Goal: Task Accomplishment & Management: Manage account settings

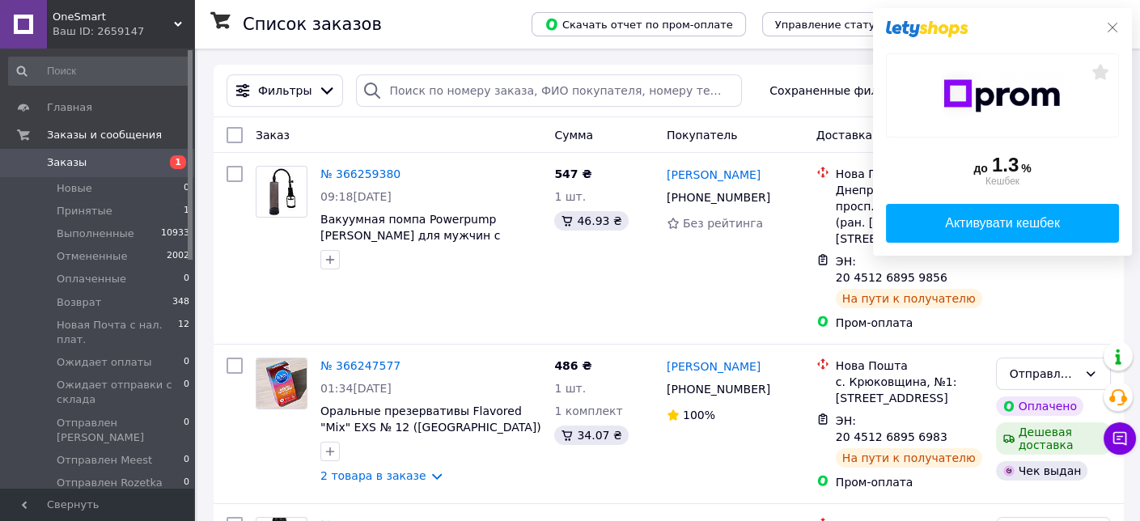
click at [1111, 24] on icon at bounding box center [1113, 27] width 13 height 13
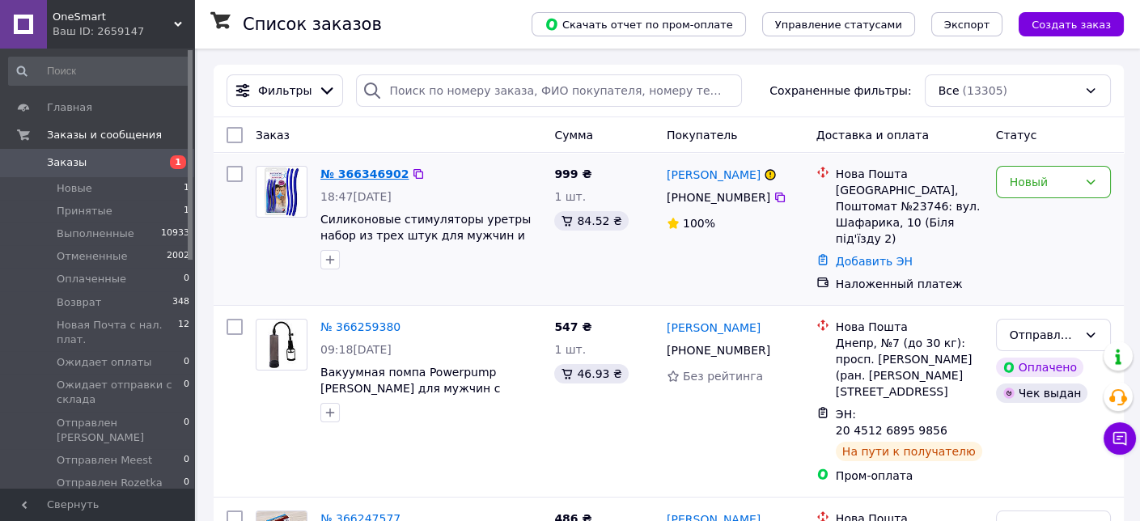
click at [368, 169] on link "№ 366346902" at bounding box center [365, 174] width 88 height 13
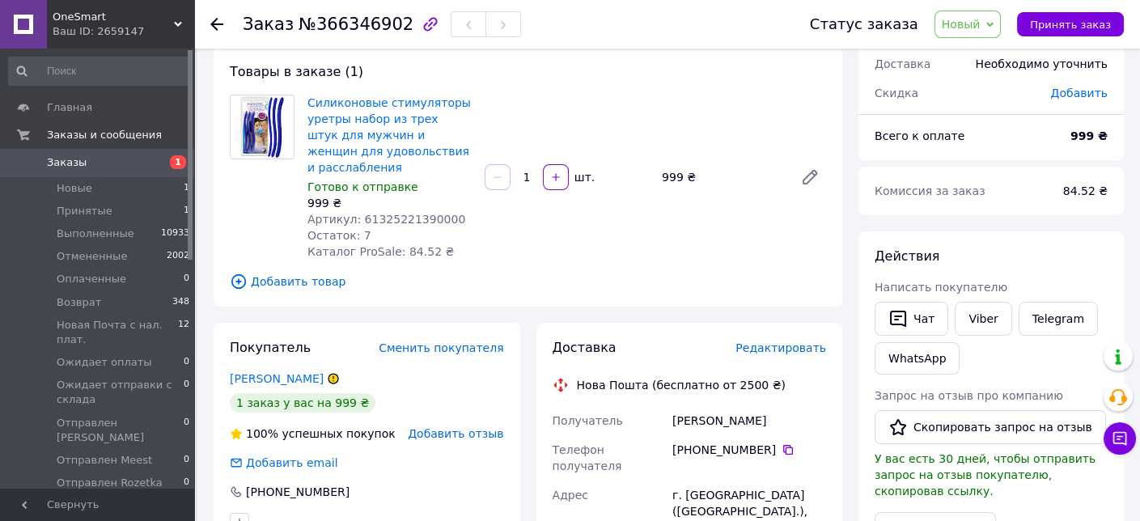
scroll to position [243, 0]
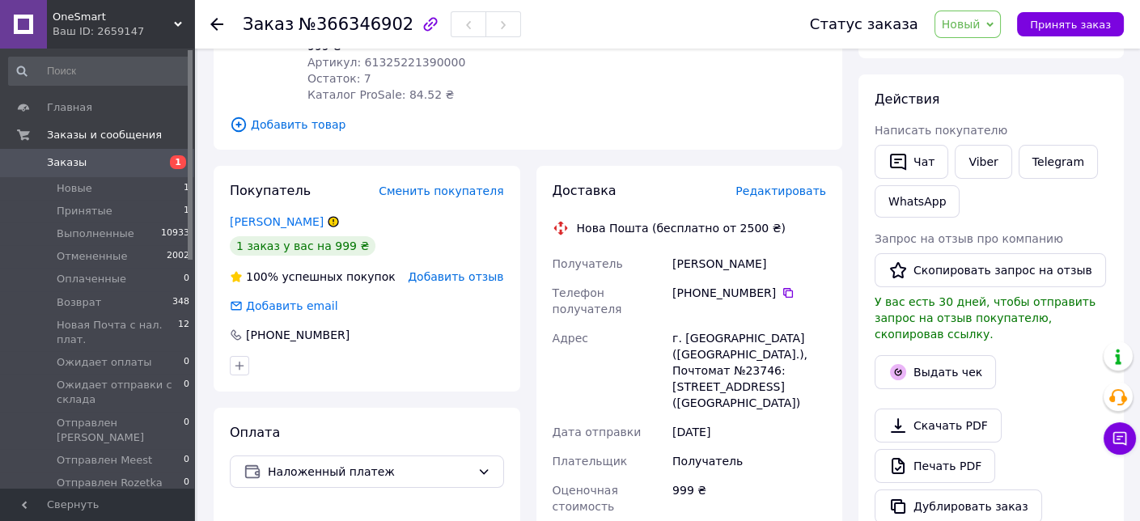
click at [329, 217] on icon at bounding box center [334, 222] width 10 height 10
click at [270, 215] on link "Луців Тарас" at bounding box center [277, 221] width 94 height 13
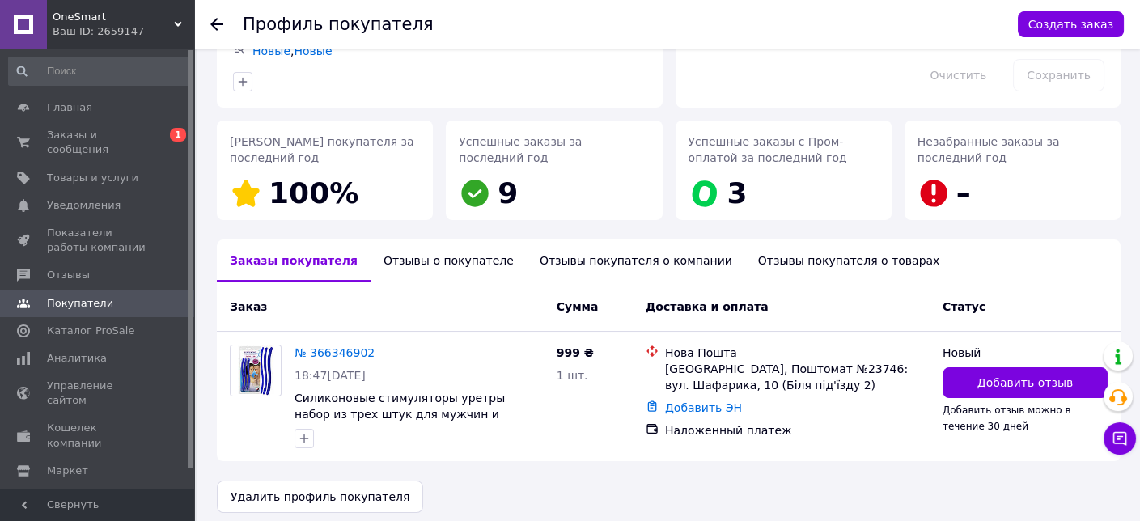
scroll to position [185, 0]
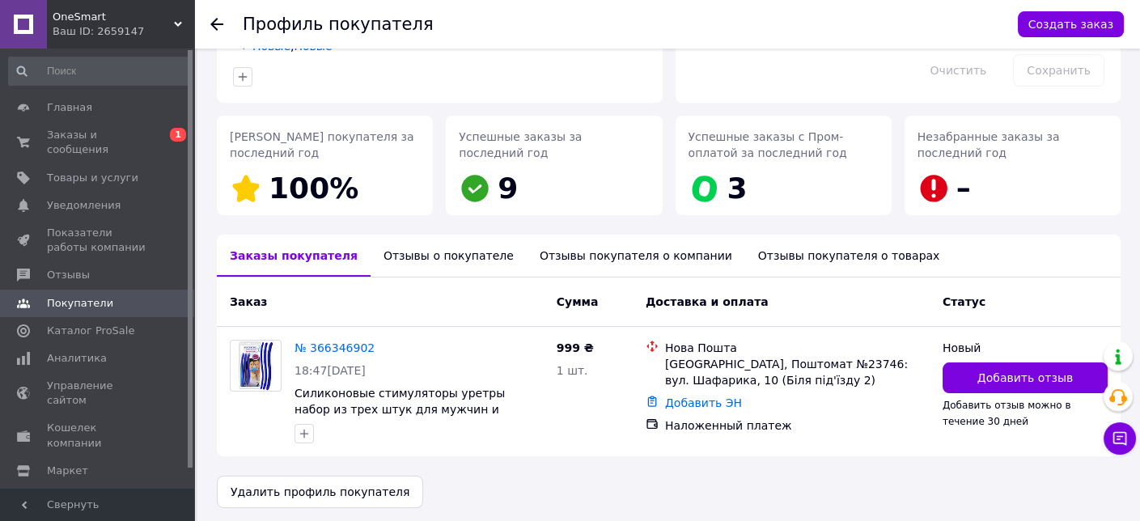
click at [406, 240] on div "Отзывы о покупателе" at bounding box center [449, 256] width 156 height 42
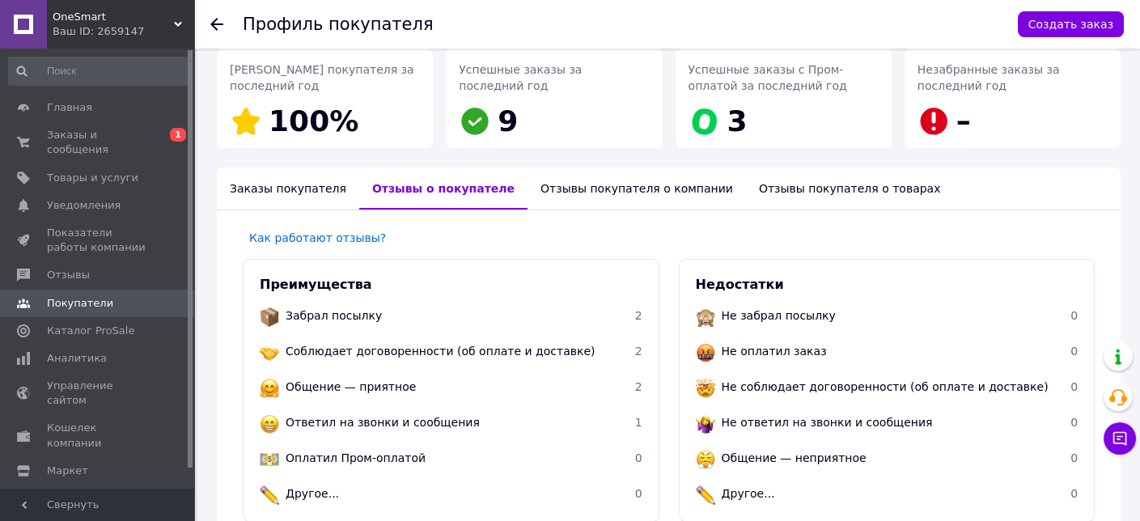
scroll to position [0, 0]
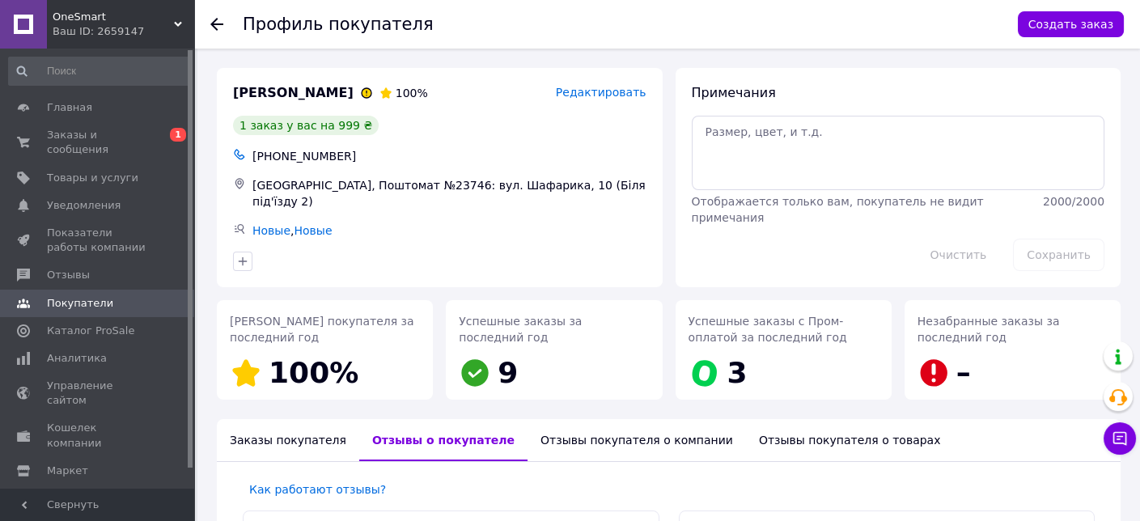
click at [217, 26] on icon at bounding box center [216, 24] width 13 height 13
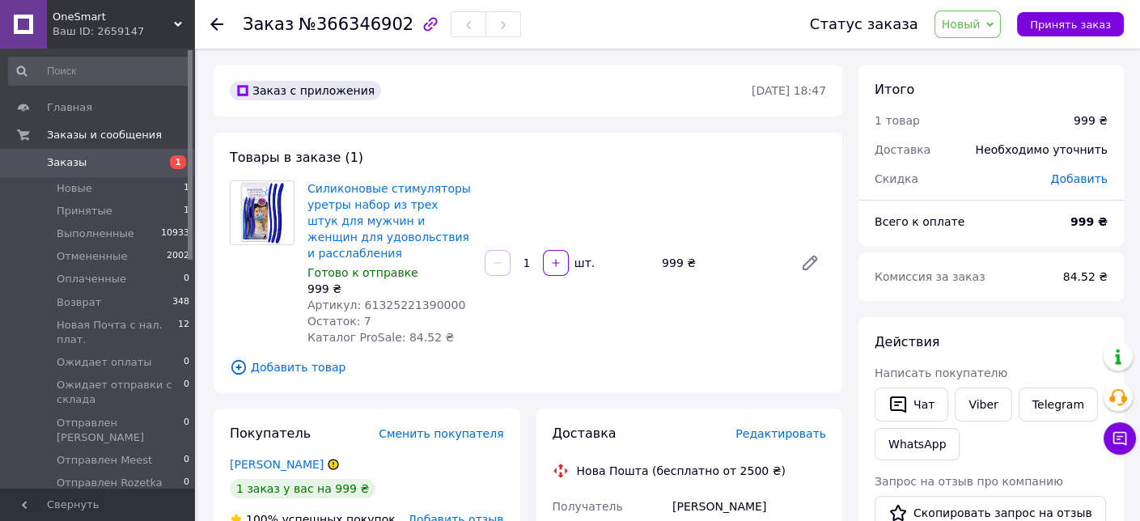
scroll to position [81, 0]
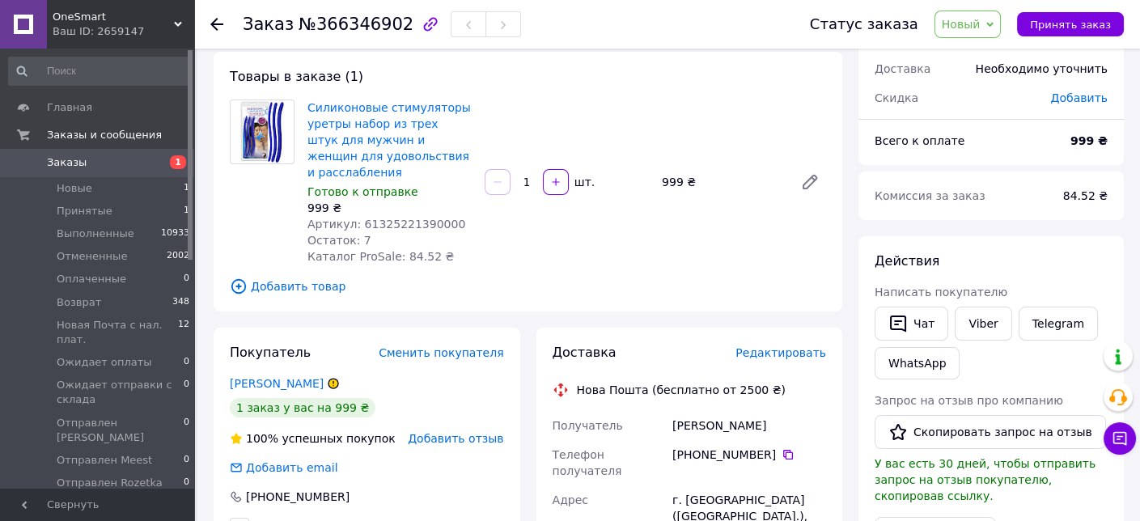
click at [406, 218] on span "Артикул: 61325221390000" at bounding box center [387, 224] width 158 height 13
copy span "61325221390000"
click at [955, 30] on span "Новый" at bounding box center [968, 25] width 67 height 28
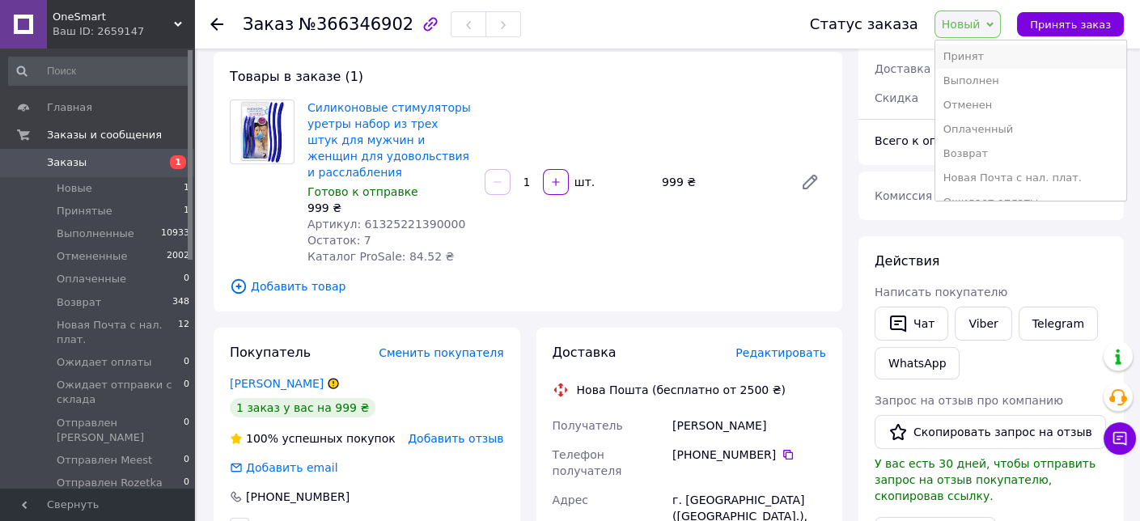
click at [968, 47] on li "Принят" at bounding box center [1031, 57] width 191 height 24
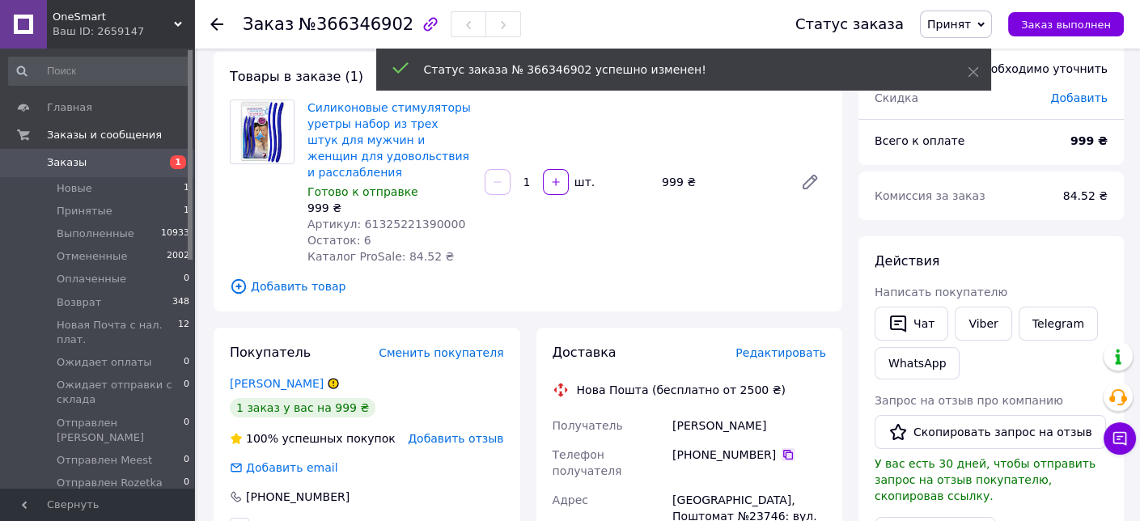
click at [784, 450] on icon at bounding box center [789, 455] width 10 height 10
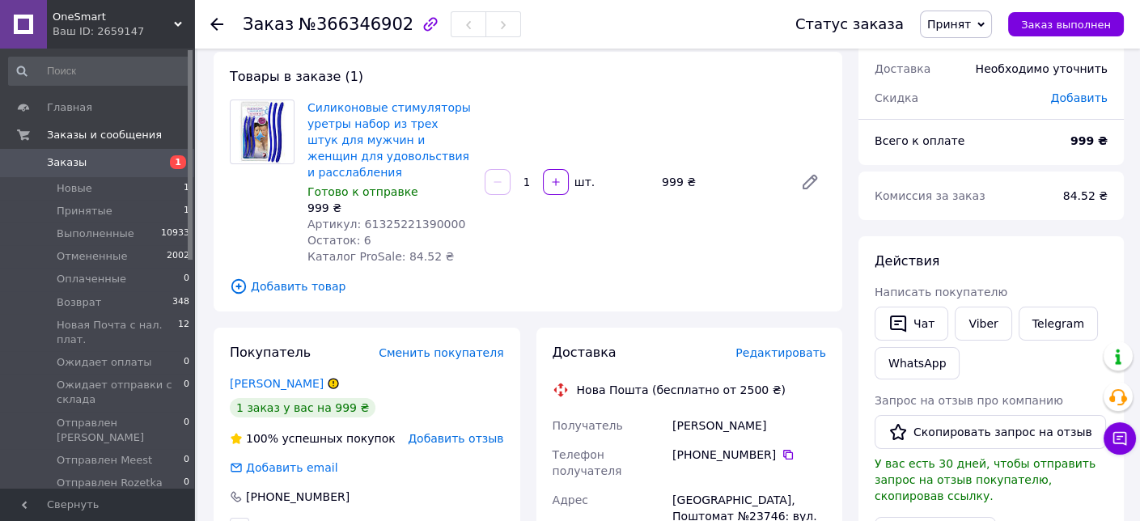
click at [338, 32] on span "№366346902" at bounding box center [356, 24] width 115 height 19
copy span "366346902"
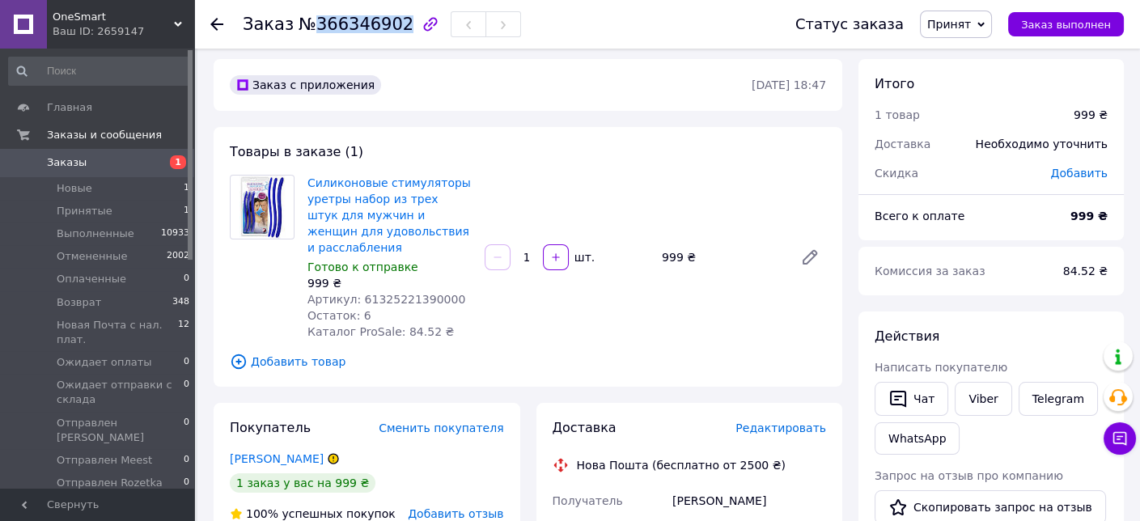
scroll to position [0, 0]
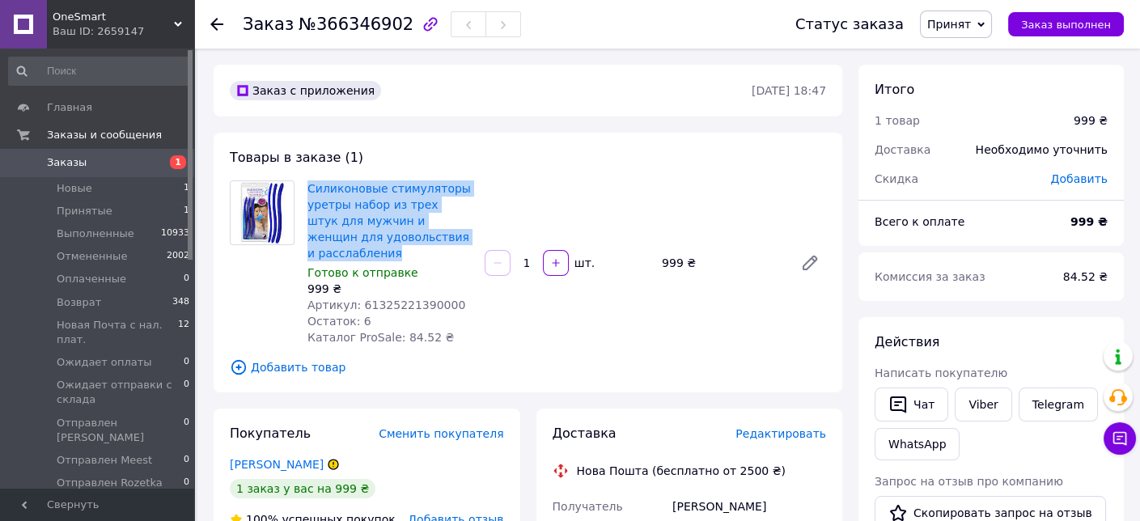
drag, startPoint x: 469, startPoint y: 233, endPoint x: 300, endPoint y: 197, distance: 173.0
click at [300, 197] on div "Силиконовые стимуляторы уретры набор из трех штук для мужчин и женщин для удово…" at bounding box center [528, 263] width 610 height 165
copy div "Силиконовые стимуляторы уретры набор из трех штук для мужчин и женщин для удово…"
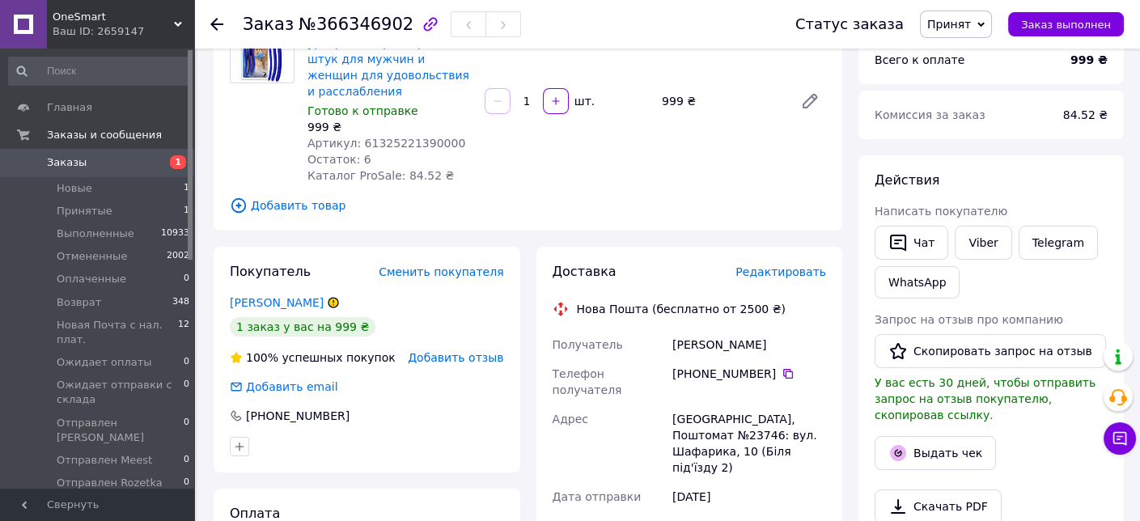
click at [695, 330] on div "Луців Тарас" at bounding box center [749, 344] width 160 height 29
copy div "Луців Тарас"
click at [703, 405] on div "Львів, Поштомат №23746: вул. Шафарика, 10 (Біля під'їзду 2)" at bounding box center [749, 444] width 160 height 78
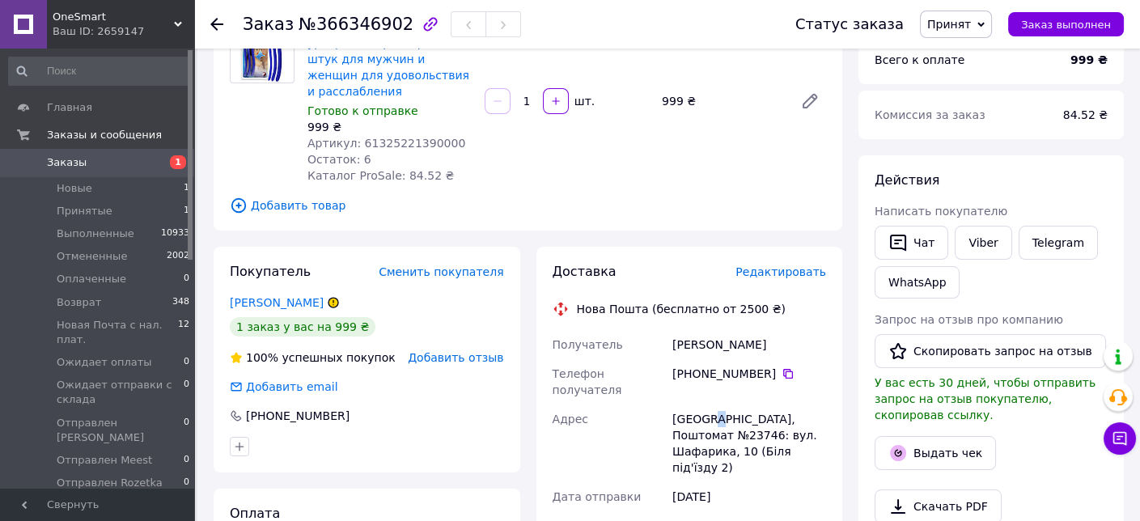
click at [703, 405] on div "Львів, Поштомат №23746: вул. Шафарика, 10 (Біля під'їзду 2)" at bounding box center [749, 444] width 160 height 78
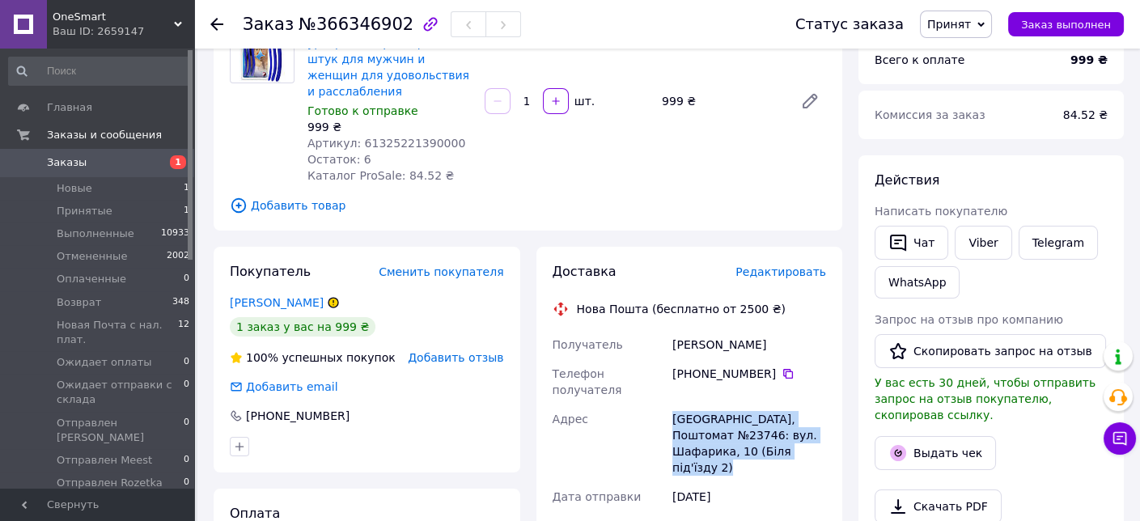
click at [703, 405] on div "Львів, Поштомат №23746: вул. Шафарика, 10 (Біля під'їзду 2)" at bounding box center [749, 444] width 160 height 78
copy div "Львів, Поштомат №23746: вул. Шафарика, 10 (Біля під'їзду 2)"
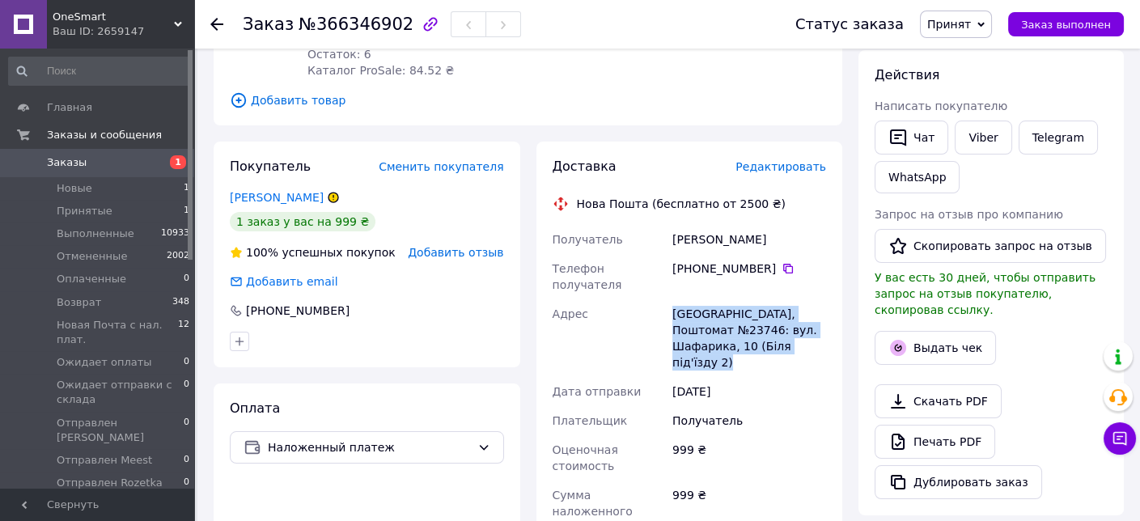
scroll to position [486, 0]
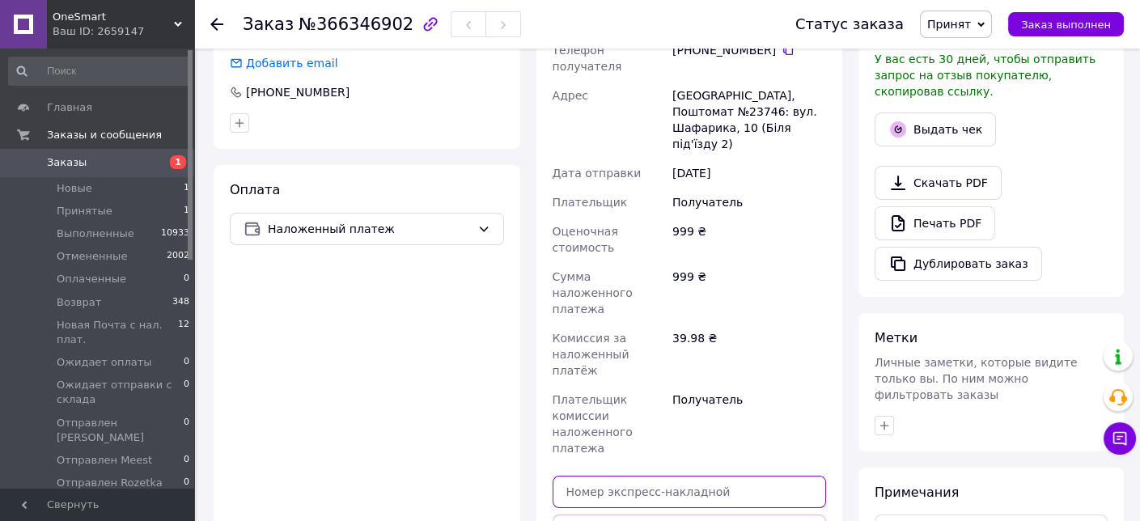
click at [690, 476] on input "text" at bounding box center [690, 492] width 274 height 32
paste input "20451269230411"
type input "20451269230411"
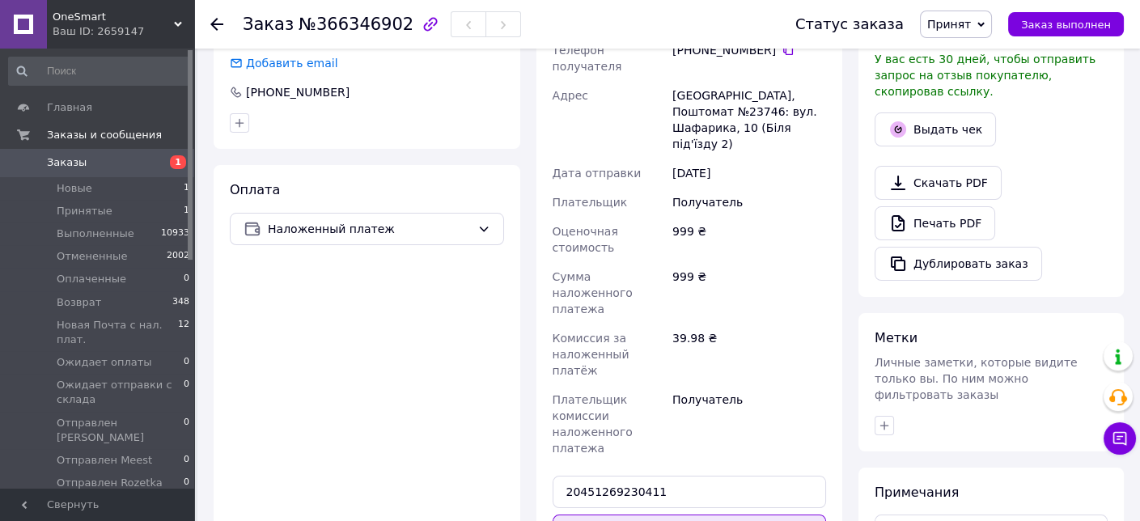
click at [705, 515] on button "Передать номер" at bounding box center [690, 531] width 274 height 32
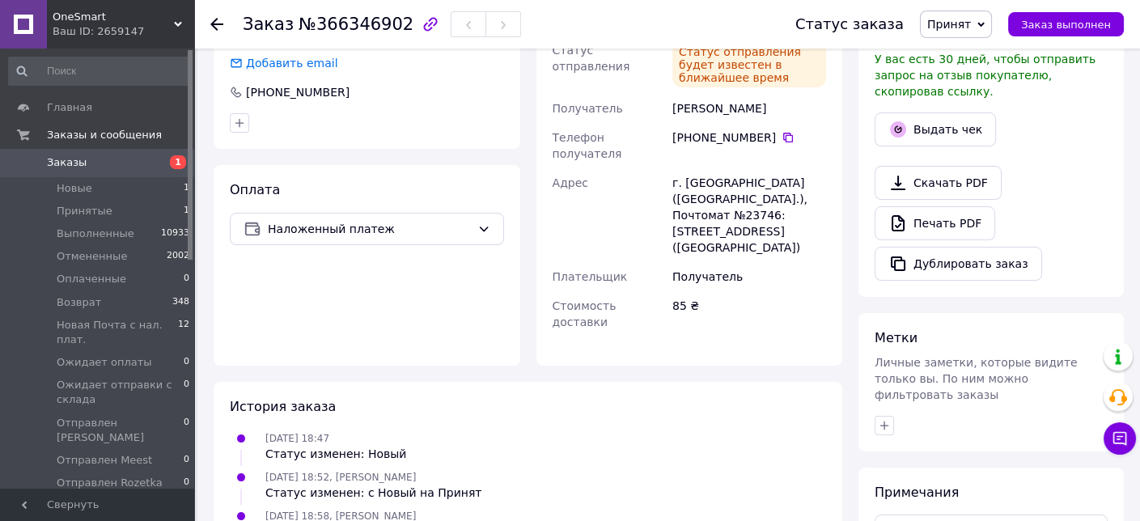
click at [966, 25] on span "Принят" at bounding box center [950, 24] width 44 height 13
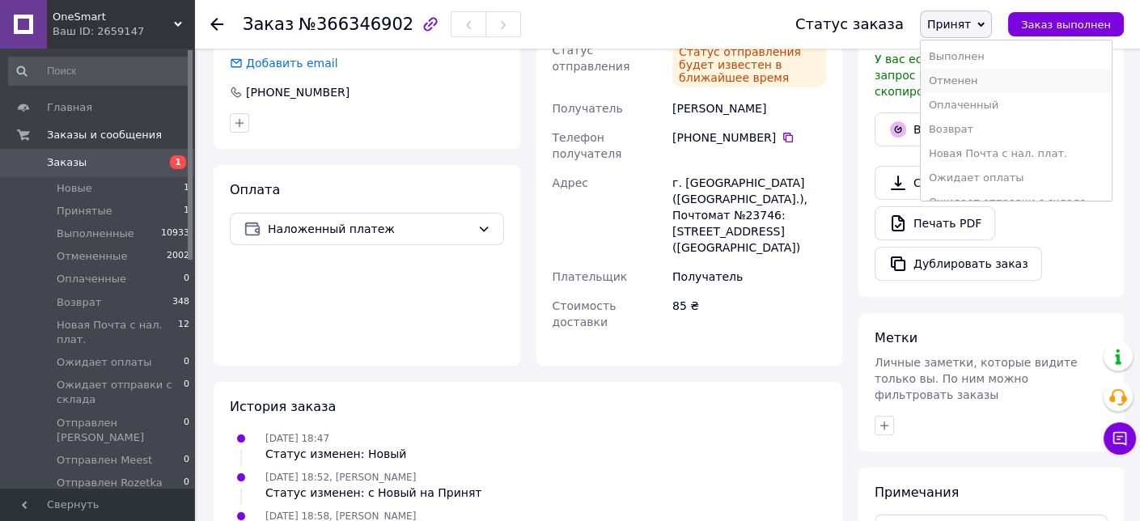
scroll to position [81, 0]
click at [1004, 118] on li "Ожидает отправки с склада" at bounding box center [1016, 121] width 191 height 24
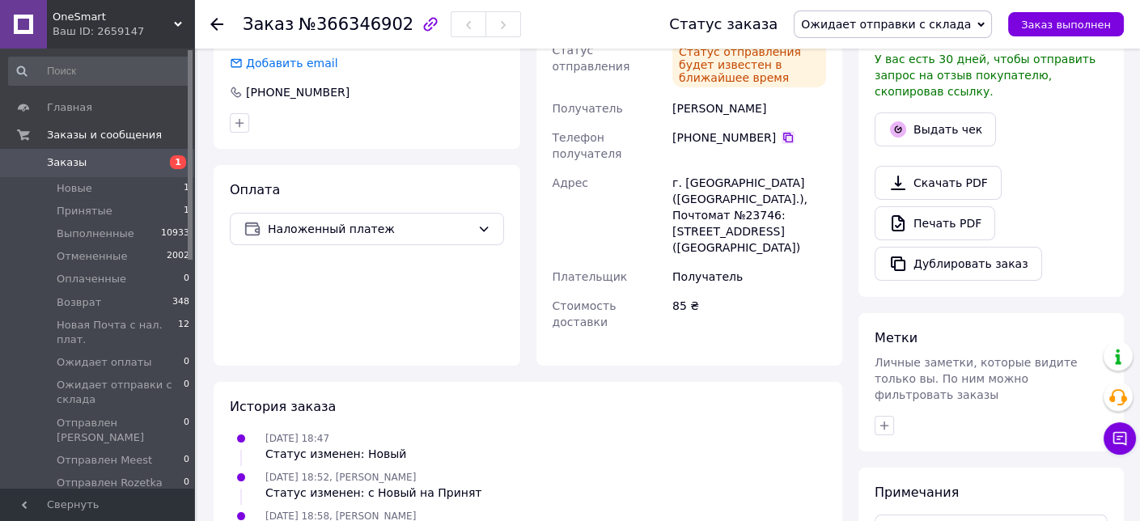
click at [782, 131] on icon at bounding box center [788, 137] width 13 height 13
click at [717, 94] on div "Луців Тарас" at bounding box center [749, 108] width 160 height 29
copy div "Тарас"
click at [686, 98] on div "Луців Тарас" at bounding box center [749, 108] width 160 height 29
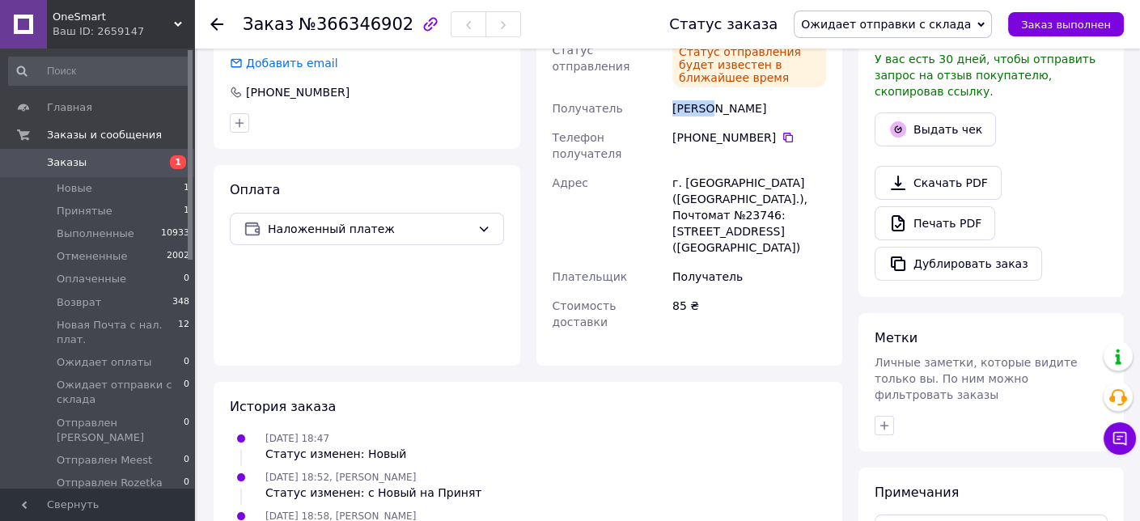
click at [686, 98] on div "Луців Тарас" at bounding box center [749, 108] width 160 height 29
copy div "Луців"
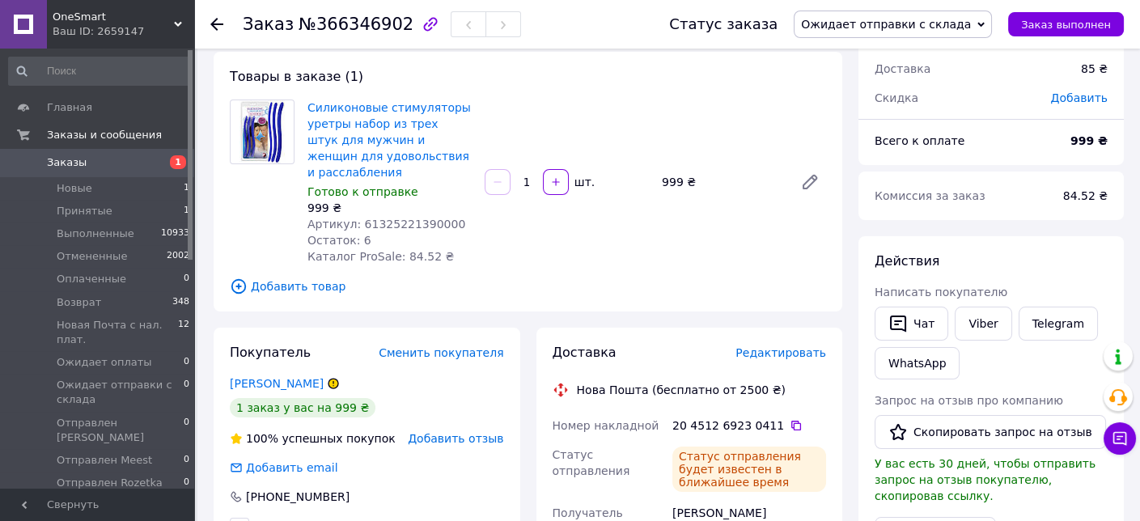
click at [333, 381] on icon at bounding box center [333, 383] width 0 height 4
click at [351, 376] on div "Луців Тарас" at bounding box center [367, 384] width 278 height 16
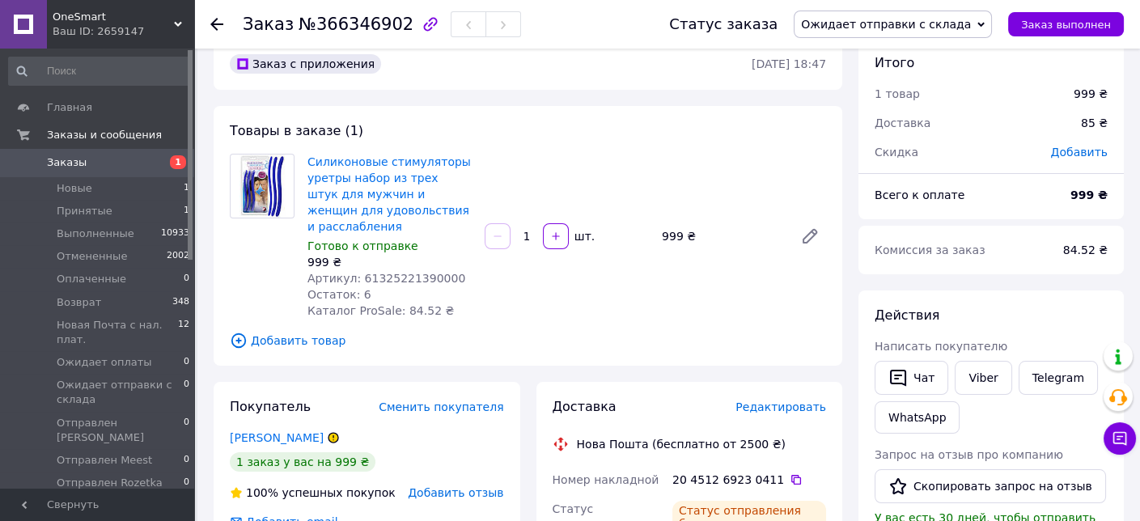
scroll to position [0, 0]
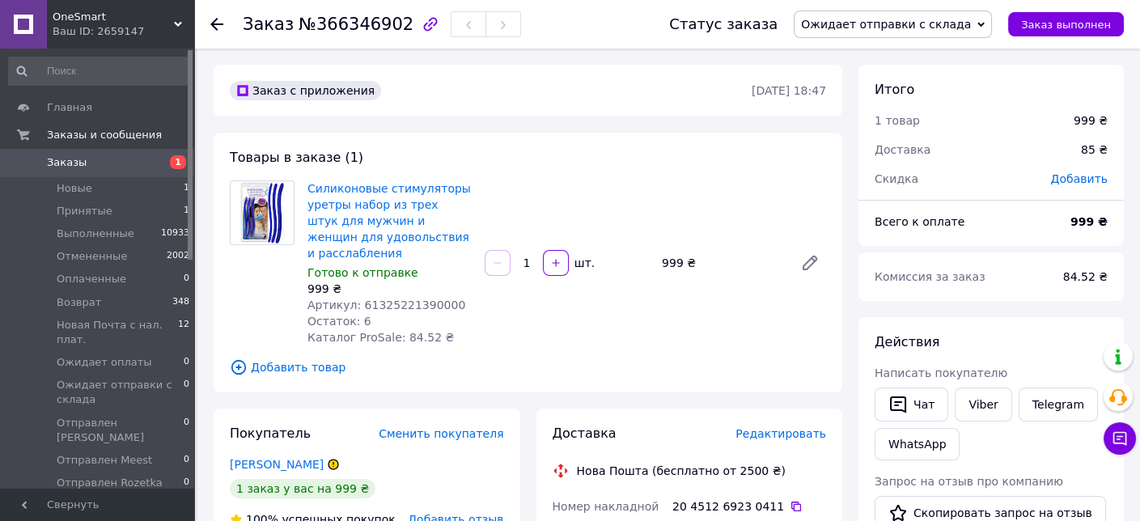
click at [136, 164] on span "Заказы" at bounding box center [98, 162] width 103 height 15
